Goal: Find specific page/section: Find specific page/section

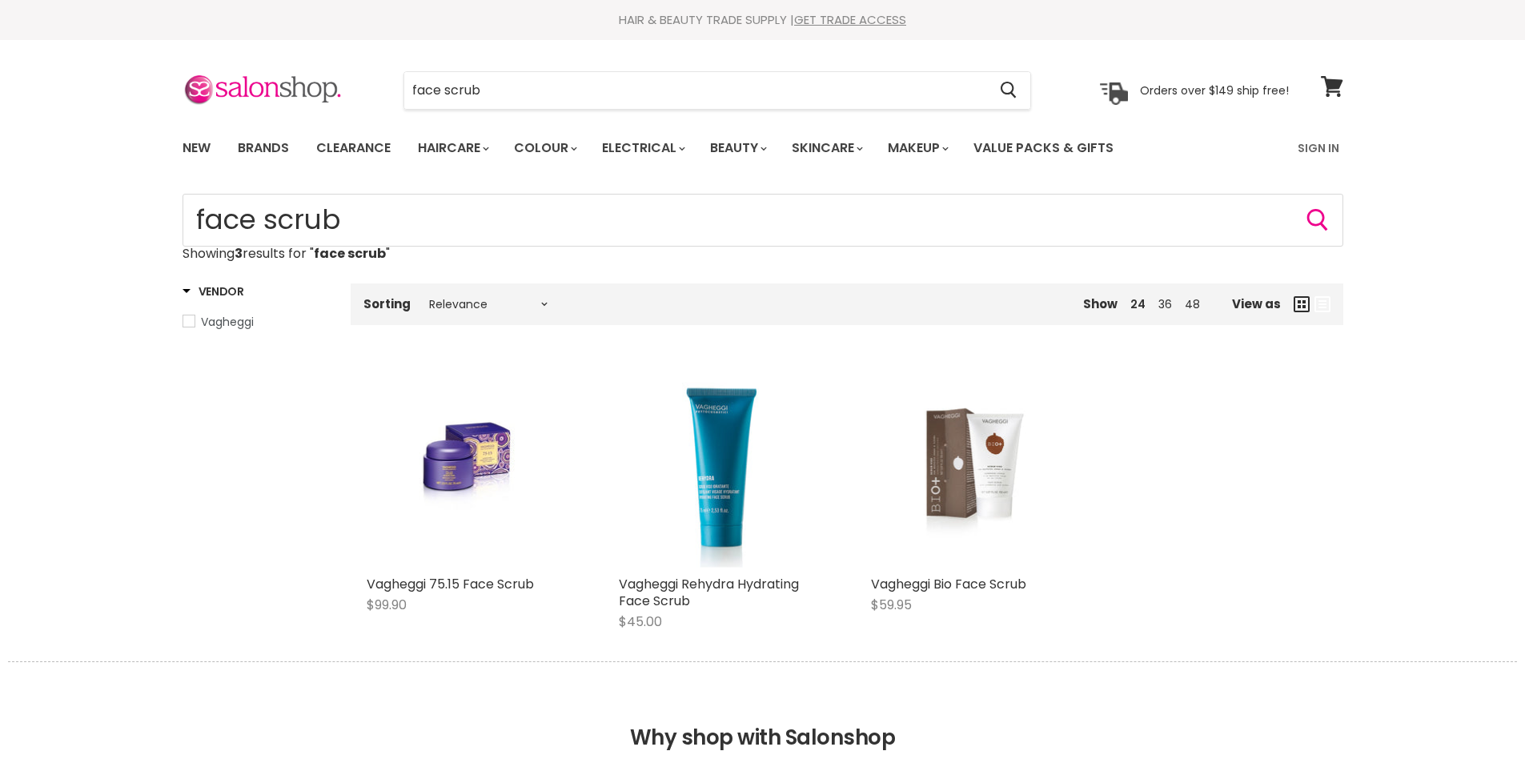
click at [200, 150] on link "New" at bounding box center [197, 148] width 52 height 34
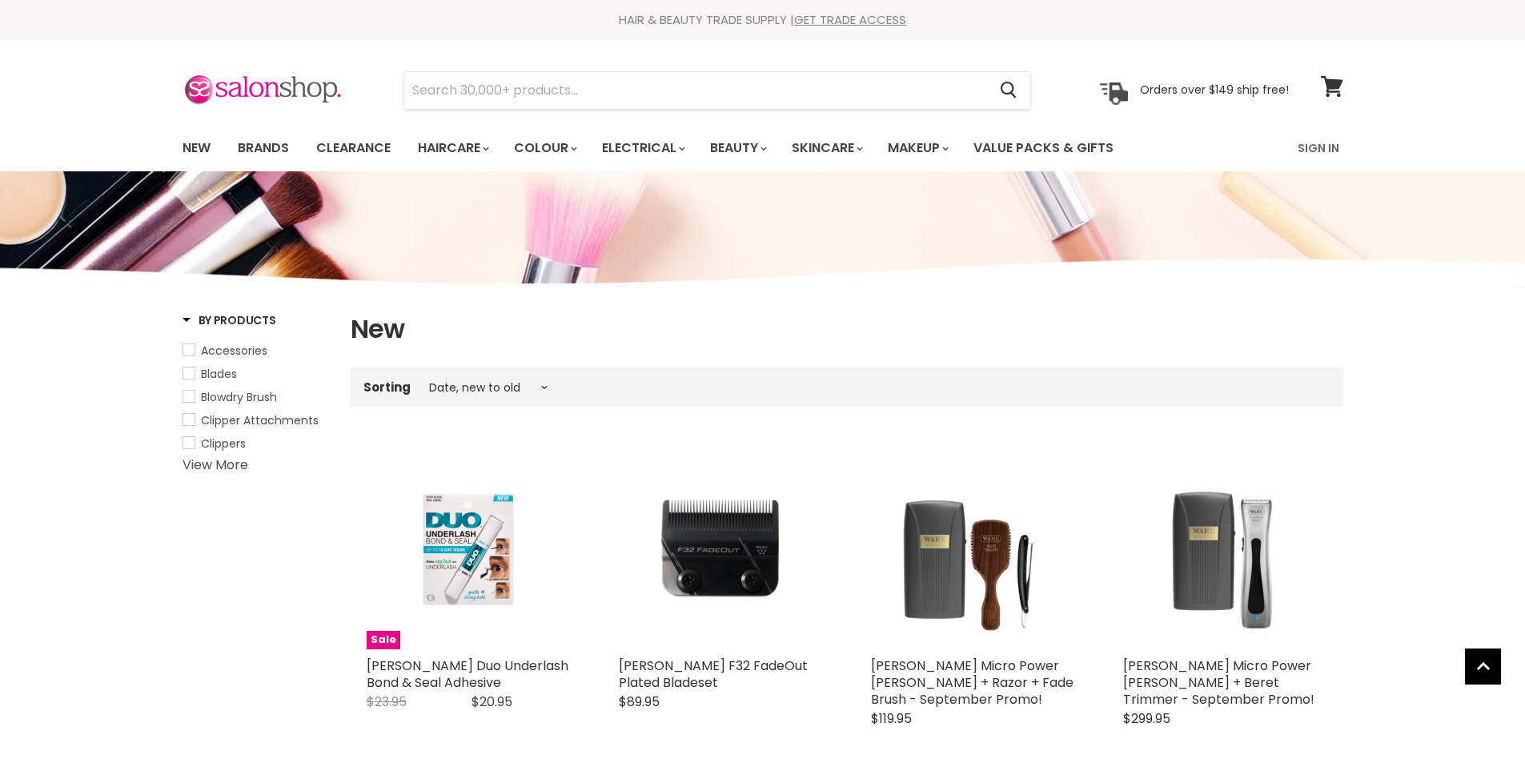
select select "created-descending"
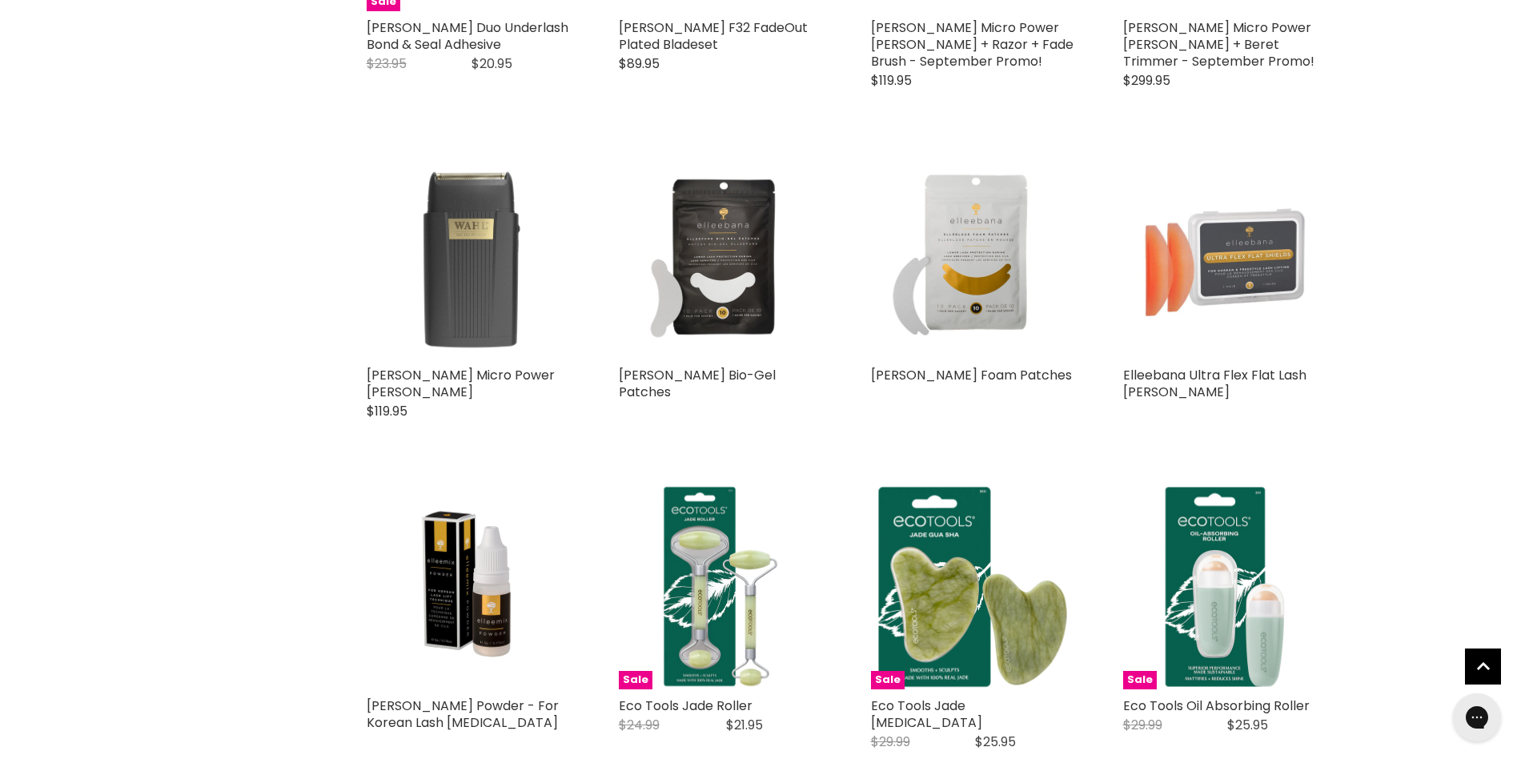
scroll to position [641, 0]
